Goal: Task Accomplishment & Management: Complete application form

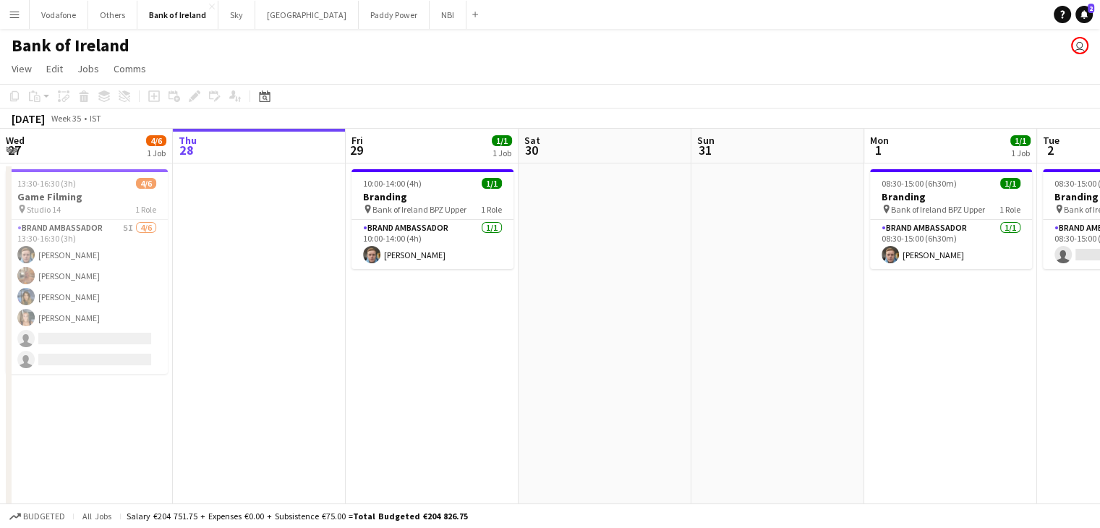
click at [379, 90] on app-toolbar "Copy Paste Paste Ctrl+V Paste with crew Ctrl+Shift+V Paste linked Job [GEOGRAPH…" at bounding box center [550, 96] width 1100 height 25
click at [17, 9] on app-icon "Menu" at bounding box center [15, 15] width 12 height 12
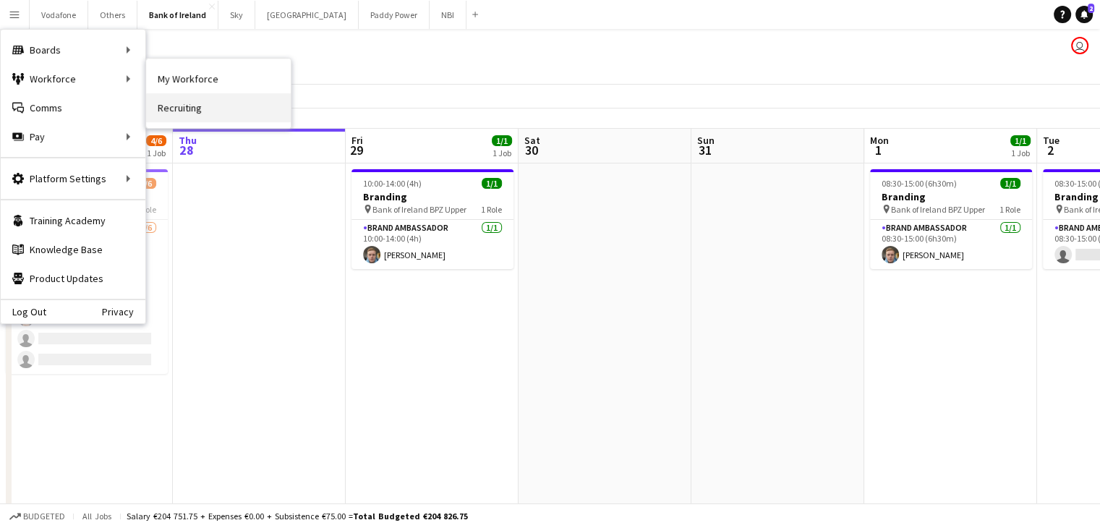
click at [175, 105] on link "Recruiting" at bounding box center [218, 107] width 145 height 29
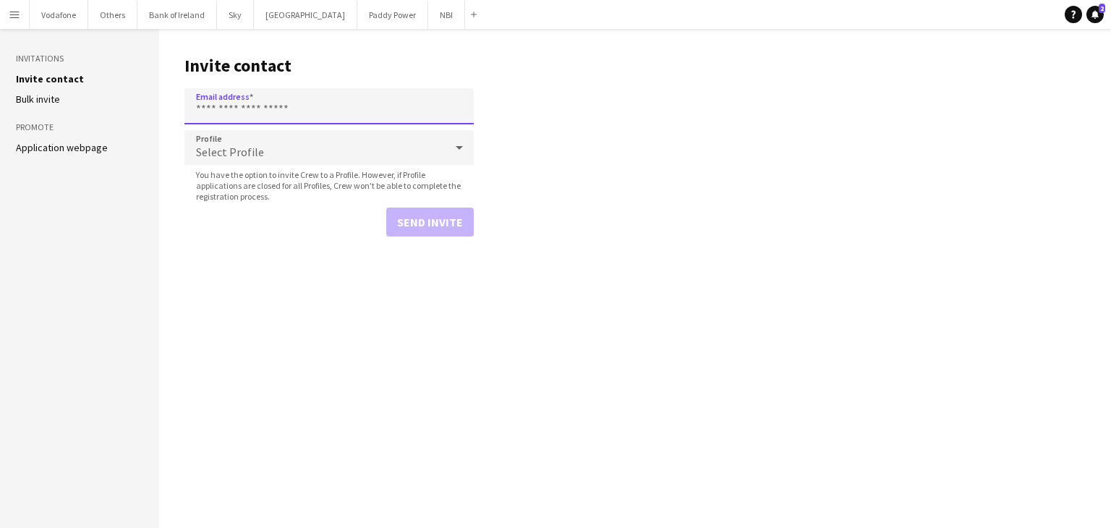
click at [240, 111] on input "Email address" at bounding box center [328, 106] width 289 height 36
type input "**********"
click at [435, 216] on button "Send invite" at bounding box center [430, 222] width 88 height 29
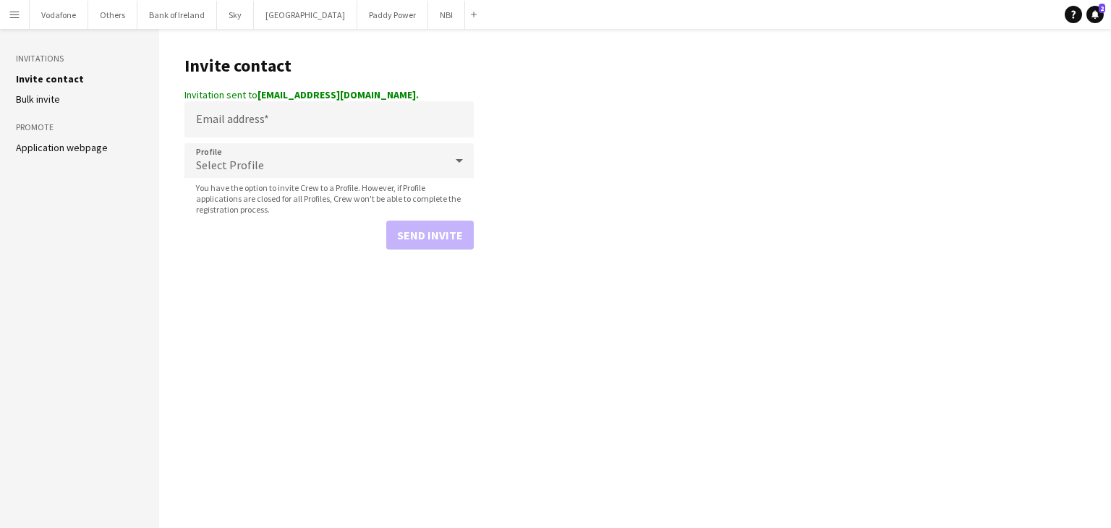
click at [280, 146] on div "Select Profile" at bounding box center [314, 160] width 260 height 35
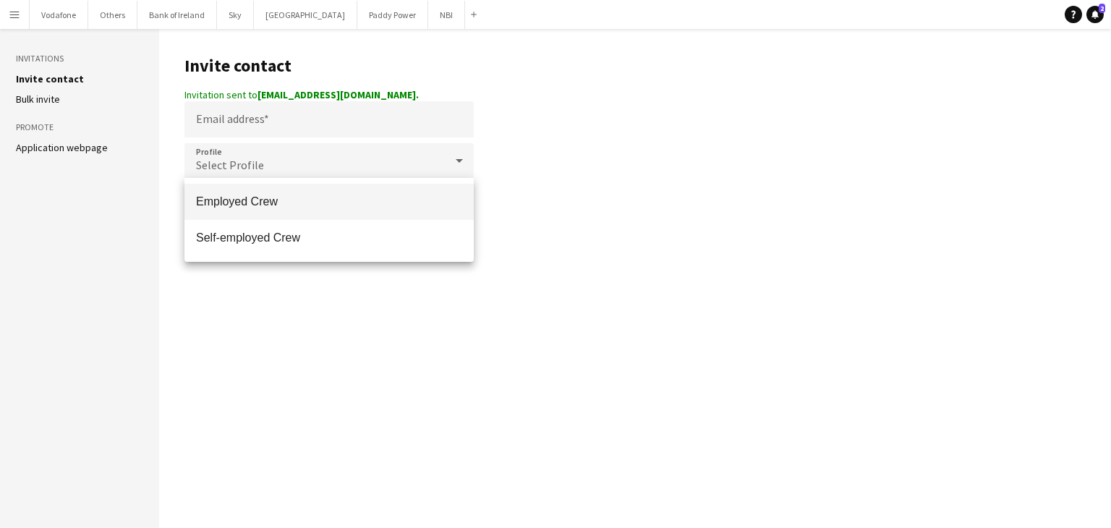
click at [278, 124] on div at bounding box center [555, 264] width 1111 height 528
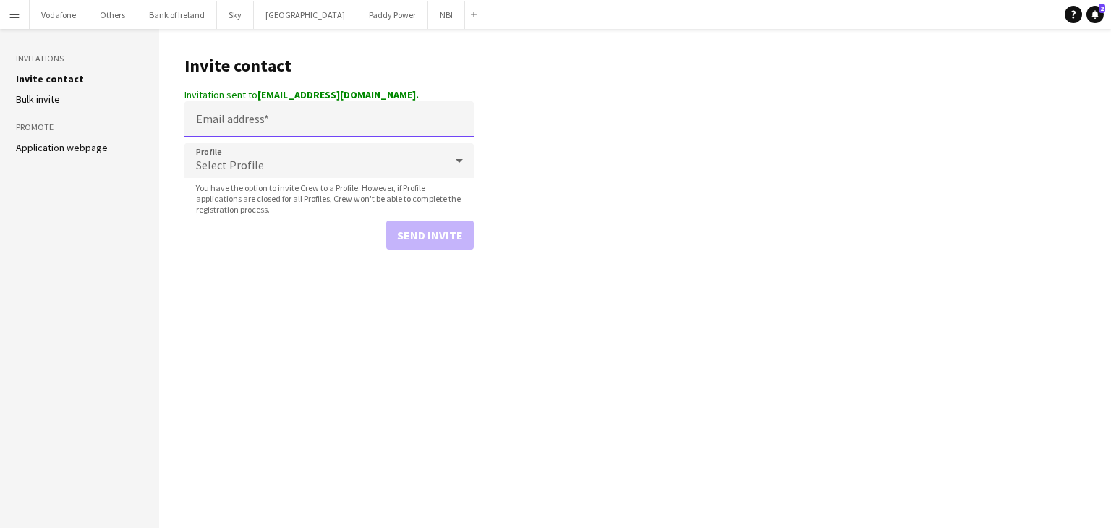
click at [278, 124] on input "Email address" at bounding box center [328, 119] width 289 height 36
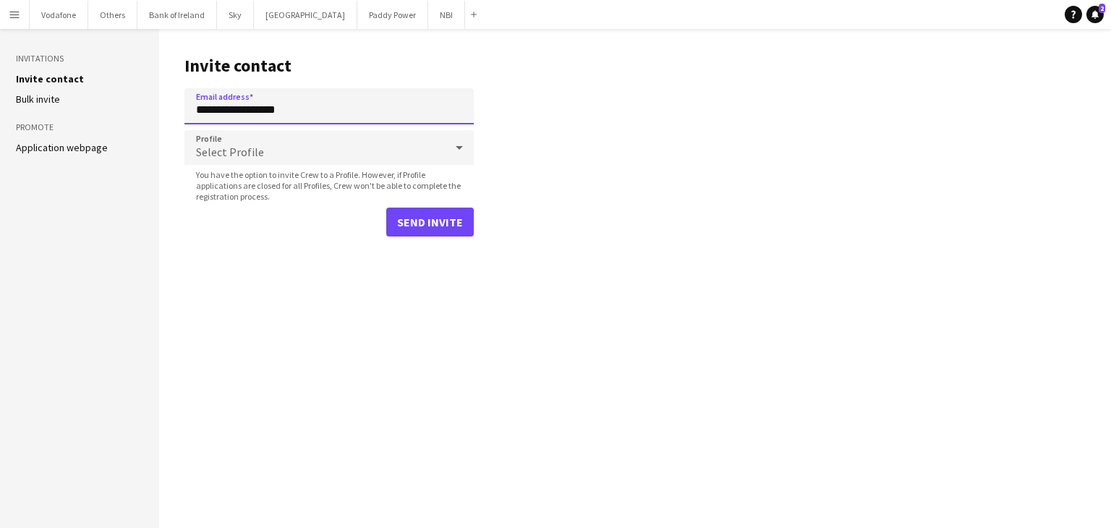
type input "**********"
click at [443, 216] on button "Send invite" at bounding box center [430, 222] width 88 height 29
